Goal: Information Seeking & Learning: Learn about a topic

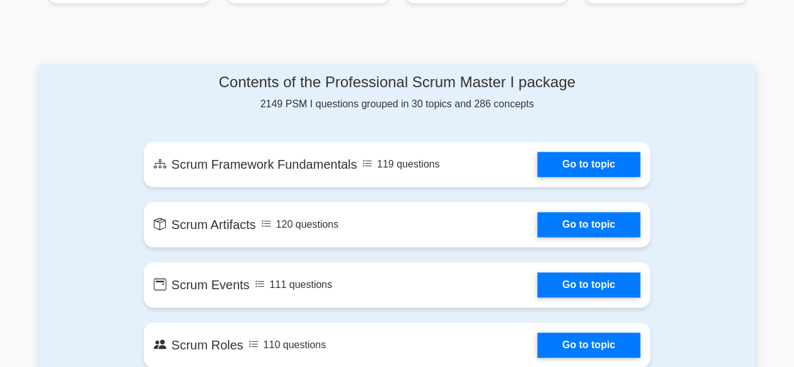
scroll to position [628, 0]
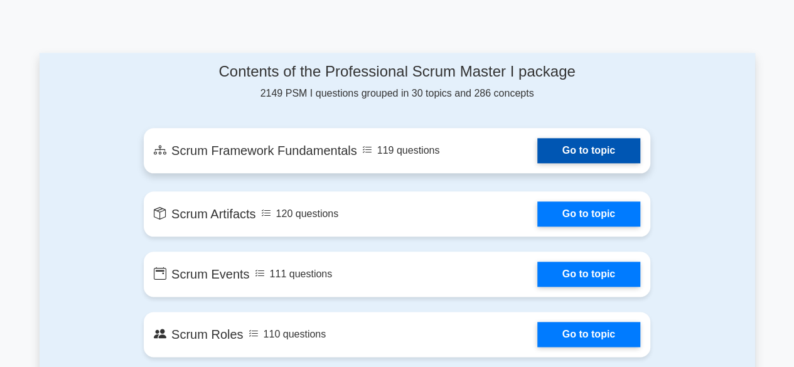
click at [537, 153] on link "Go to topic" at bounding box center [588, 150] width 103 height 25
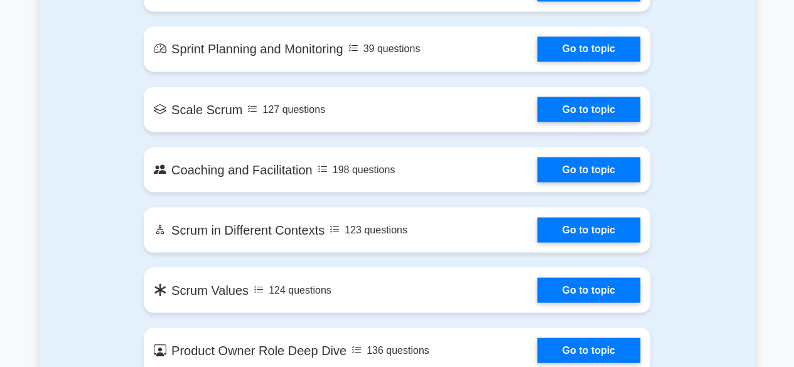
scroll to position [1130, 0]
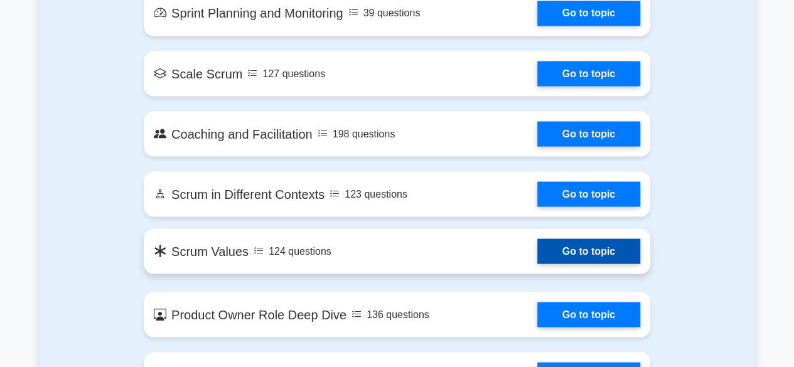
click at [567, 255] on link "Go to topic" at bounding box center [588, 251] width 103 height 25
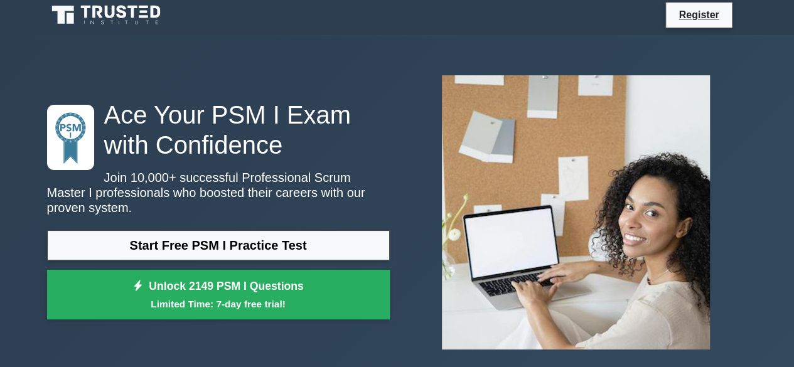
scroll to position [0, 0]
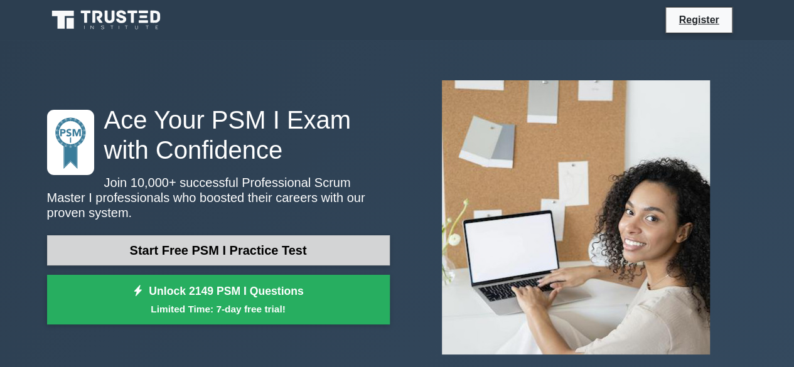
click at [217, 244] on link "Start Free PSM I Practice Test" at bounding box center [218, 250] width 343 height 30
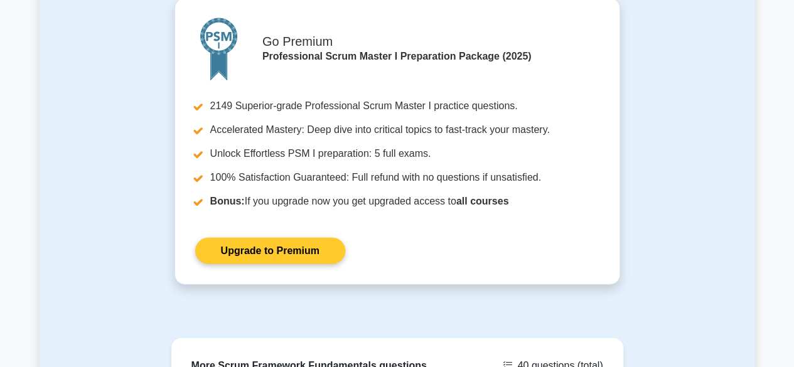
scroll to position [1530, 0]
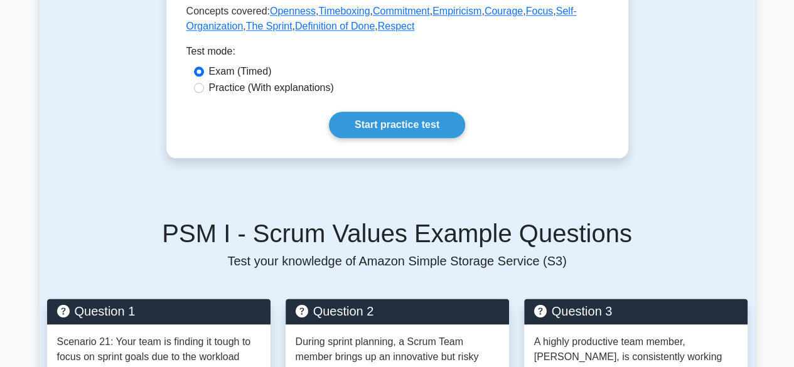
scroll to position [502, 0]
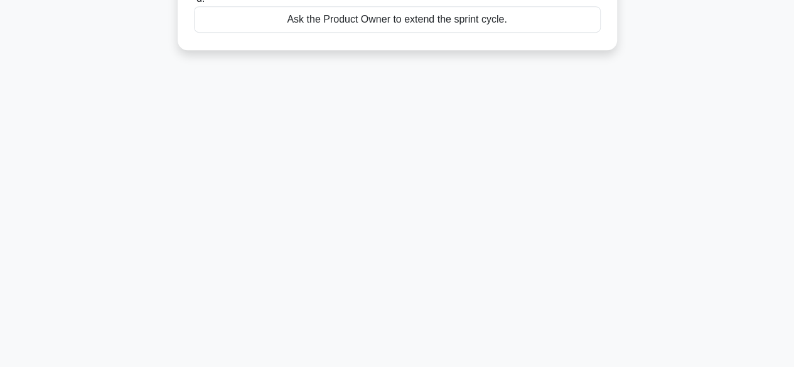
scroll to position [122, 0]
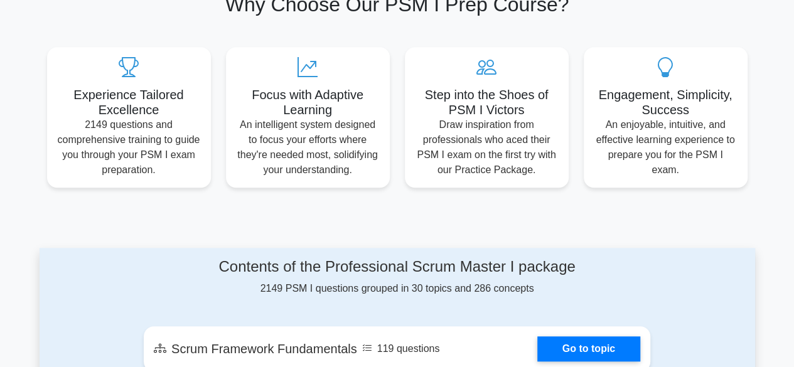
scroll to position [377, 0]
